Goal: Feedback & Contribution: Leave review/rating

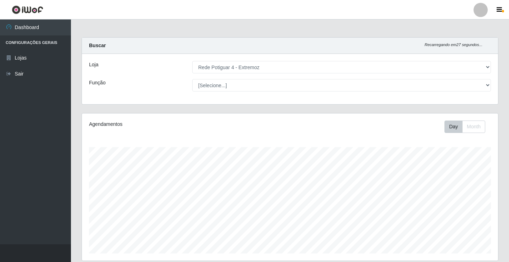
select select "78"
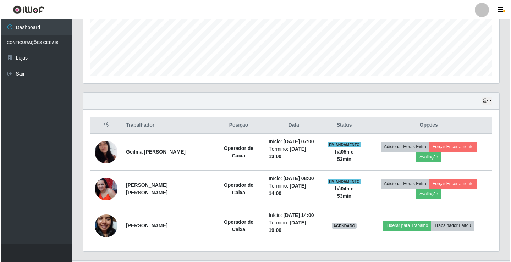
scroll to position [147, 416]
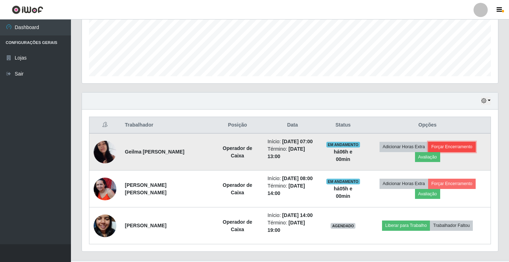
click at [438, 148] on button "Forçar Encerramento" at bounding box center [452, 147] width 48 height 10
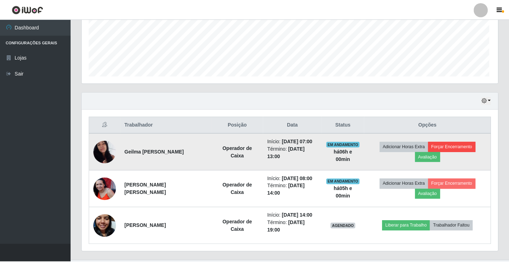
scroll to position [147, 412]
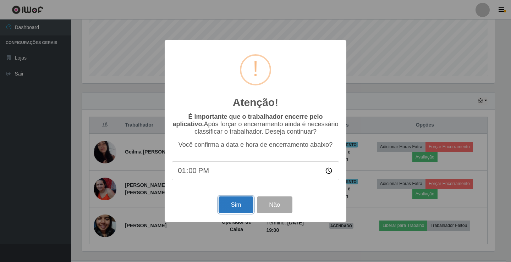
click at [240, 206] on button "Sim" at bounding box center [235, 204] width 34 height 17
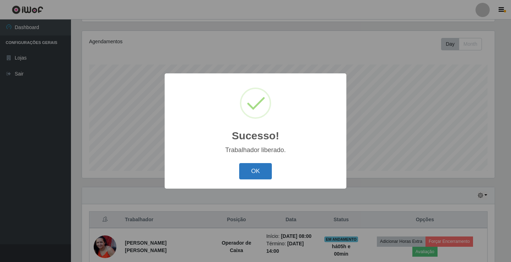
click at [264, 172] on button "OK" at bounding box center [255, 171] width 33 height 17
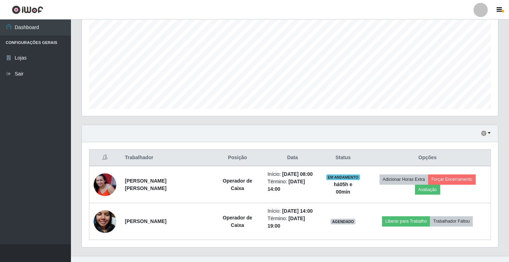
scroll to position [146, 0]
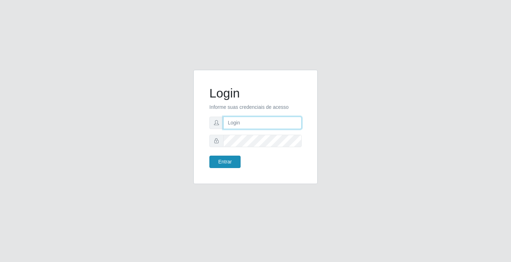
type input "[EMAIL_ADDRESS][DOMAIN_NAME]"
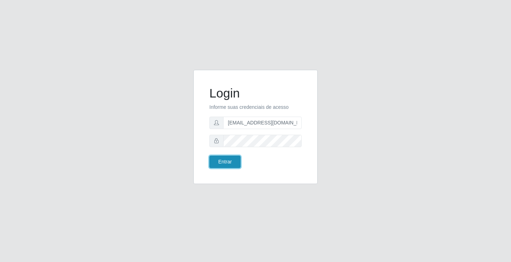
click at [225, 164] on button "Entrar" at bounding box center [224, 162] width 31 height 12
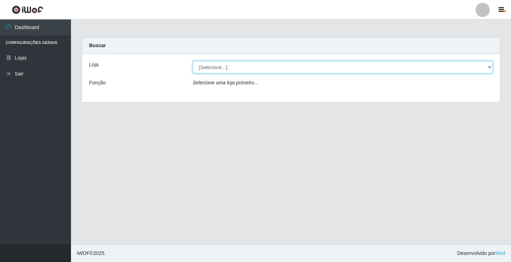
click at [448, 67] on select "[Selecione...] Rede Potiguar 4 - Extremoz" at bounding box center [343, 67] width 300 height 12
select select "78"
click at [193, 61] on select "[Selecione...] Rede Potiguar 4 - Extremoz" at bounding box center [343, 67] width 300 height 12
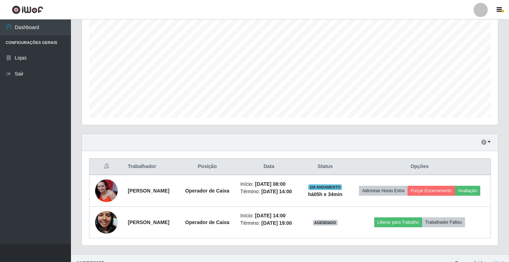
scroll to position [146, 0]
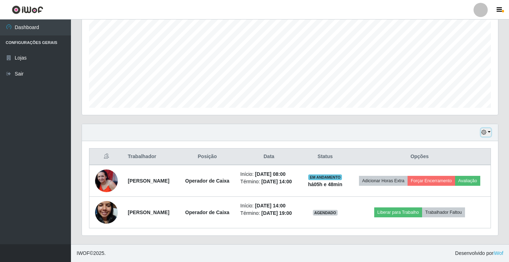
click at [489, 131] on button "button" at bounding box center [486, 132] width 10 height 8
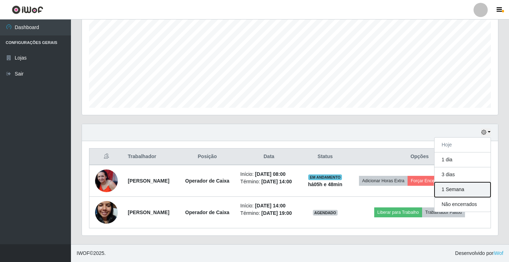
click at [456, 193] on button "1 Semana" at bounding box center [462, 189] width 56 height 15
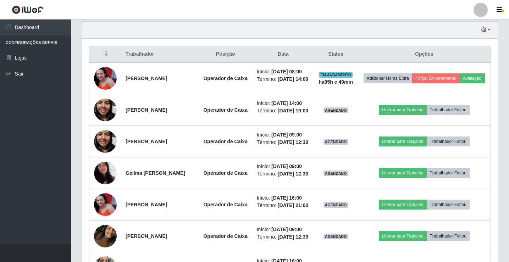
scroll to position [240, 0]
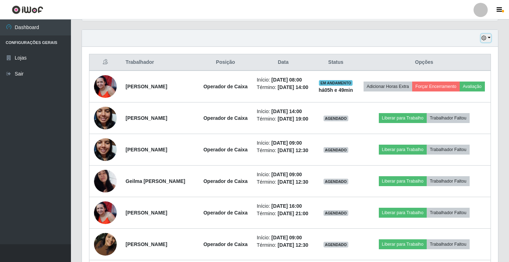
click at [484, 40] on icon "button" at bounding box center [483, 37] width 5 height 5
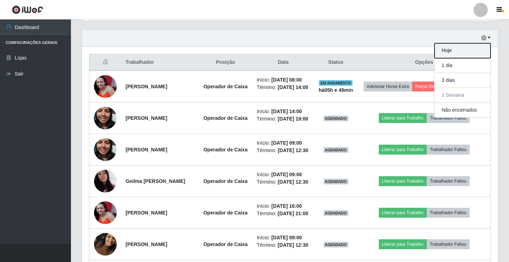
click at [484, 56] on button "Hoje" at bounding box center [462, 50] width 56 height 15
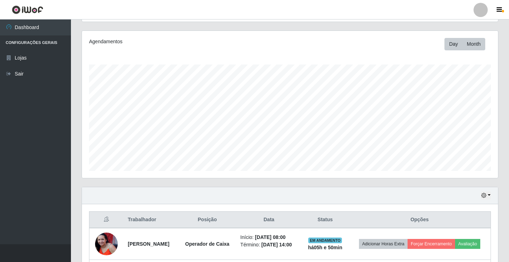
scroll to position [146, 0]
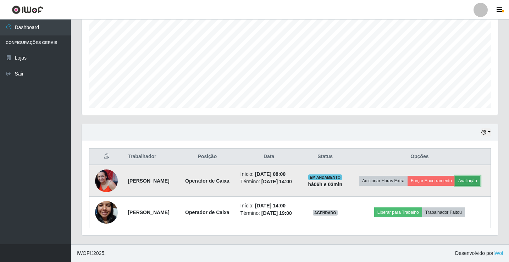
click at [468, 182] on button "Avaliação" at bounding box center [467, 181] width 25 height 10
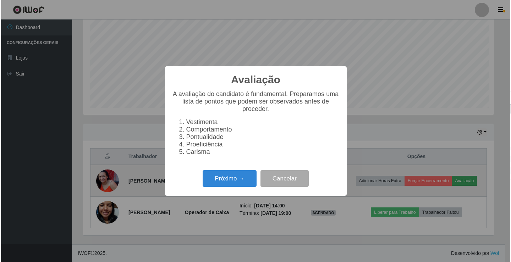
scroll to position [147, 412]
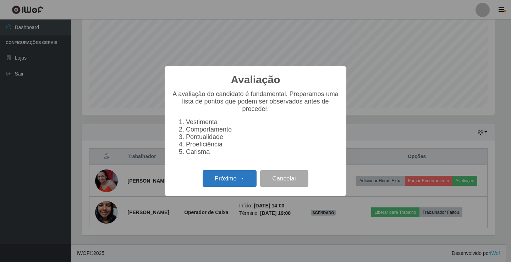
click at [211, 176] on button "Próximo →" at bounding box center [230, 178] width 54 height 17
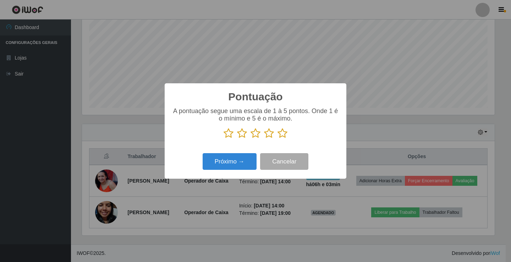
scroll to position [354495, 354229]
drag, startPoint x: 282, startPoint y: 135, endPoint x: 274, endPoint y: 150, distance: 17.2
click at [282, 136] on icon at bounding box center [282, 133] width 10 height 11
click at [277, 139] on input "radio" at bounding box center [277, 139] width 0 height 0
click at [241, 161] on button "Próximo →" at bounding box center [230, 161] width 54 height 17
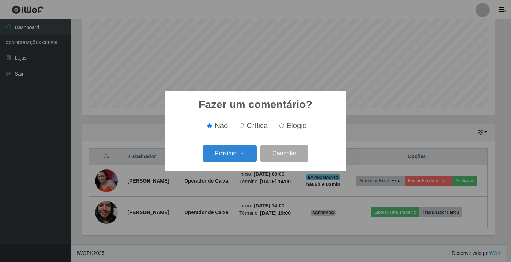
click at [279, 128] on input "Elogio" at bounding box center [281, 125] width 5 height 5
radio input "true"
click at [246, 150] on button "Próximo →" at bounding box center [230, 153] width 54 height 17
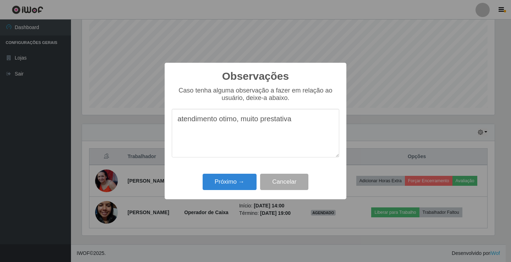
click at [180, 124] on textarea "atendimento otimo, muito prestativa" at bounding box center [255, 133] width 167 height 49
click at [303, 126] on textarea "Atendimento otimo, muito prestativa" at bounding box center [255, 133] width 167 height 49
type textarea "Atendimento otimo, muito prestativa."
click at [227, 182] on button "Próximo →" at bounding box center [230, 182] width 54 height 17
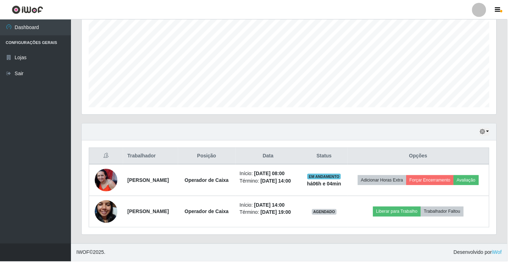
scroll to position [147, 416]
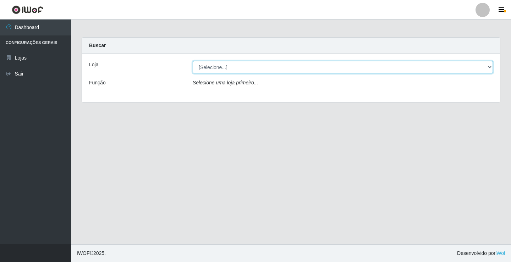
click at [455, 69] on select "[Selecione...] Rede Potiguar 4 - Extremoz" at bounding box center [343, 67] width 300 height 12
select select "78"
click at [193, 61] on select "[Selecione...] Rede Potiguar 4 - Extremoz" at bounding box center [343, 67] width 300 height 12
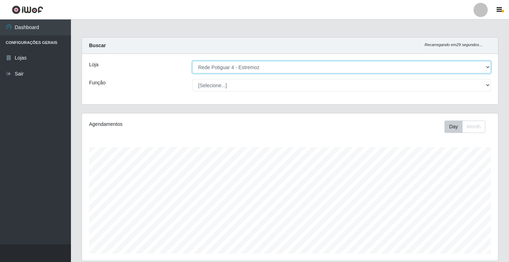
scroll to position [147, 416]
